Goal: Task Accomplishment & Management: Use online tool/utility

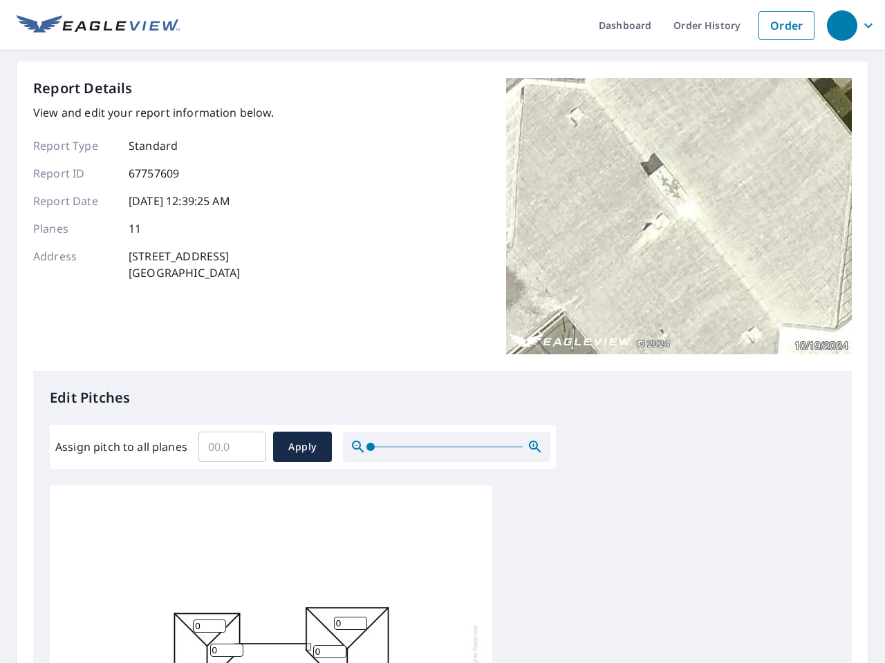
click at [442, 332] on div "Report Details View and edit your report information below. Report Type Standar…" at bounding box center [442, 224] width 818 height 293
click at [841, 25] on div "button" at bounding box center [842, 25] width 30 height 30
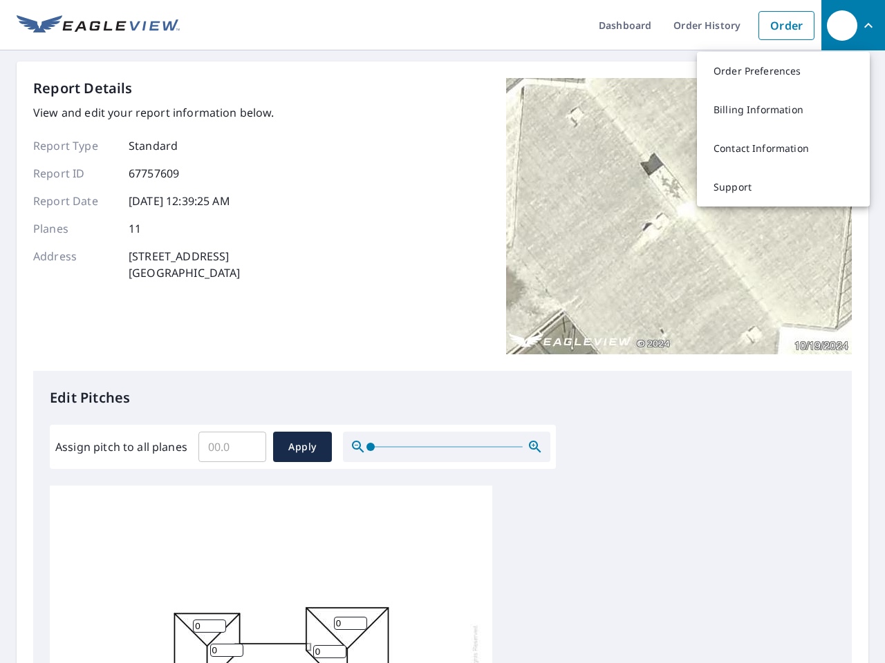
click at [232, 447] on input "Assign pitch to all planes" at bounding box center [232, 447] width 68 height 39
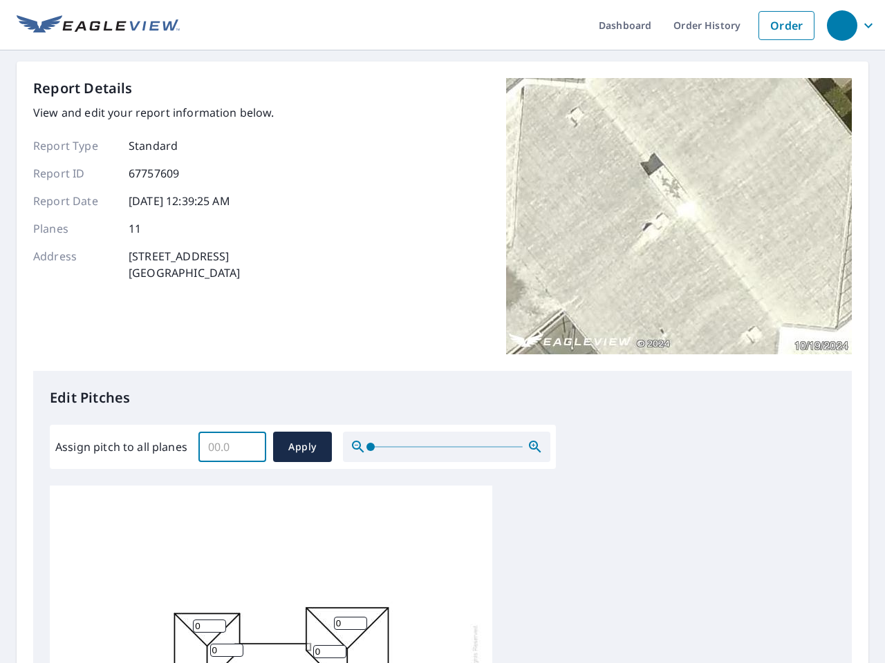
click at [302, 447] on span "Apply" at bounding box center [302, 447] width 37 height 17
click at [535, 447] on icon "button" at bounding box center [535, 447] width 17 height 17
